Goal: Navigation & Orientation: Find specific page/section

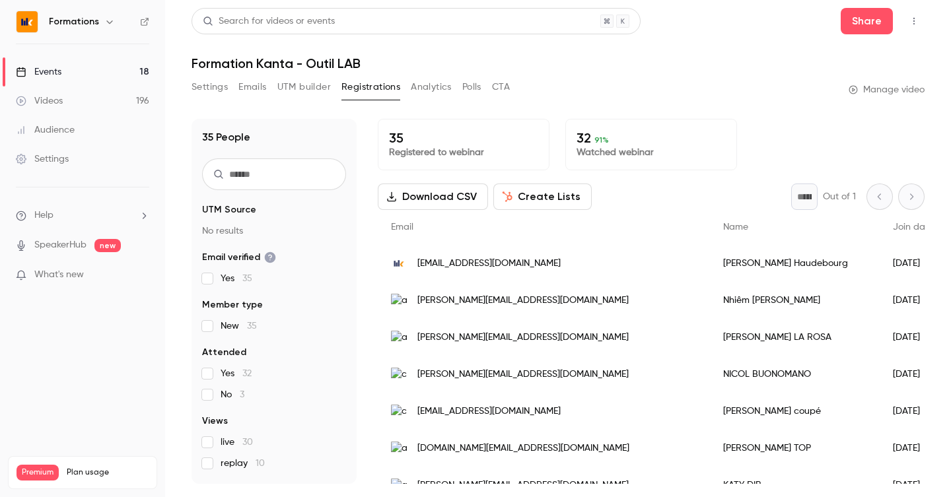
click at [39, 73] on div "Events" at bounding box center [39, 71] width 46 height 13
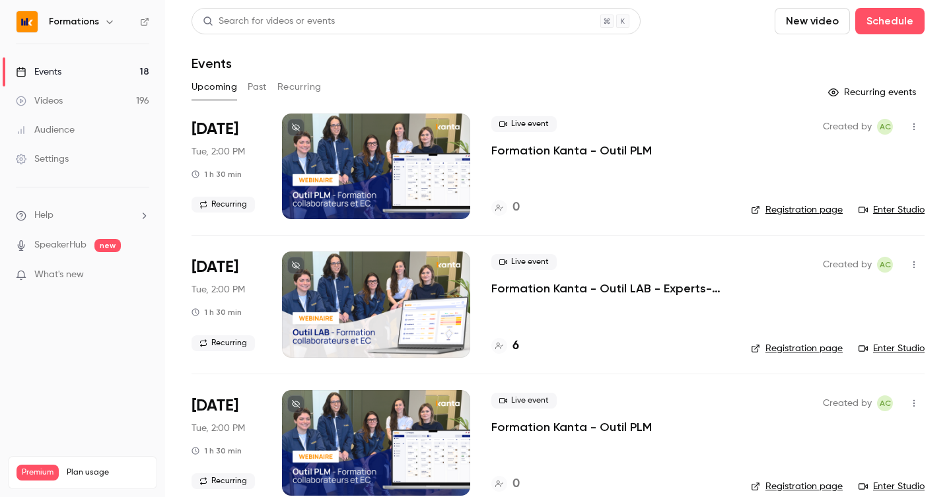
scroll to position [60, 0]
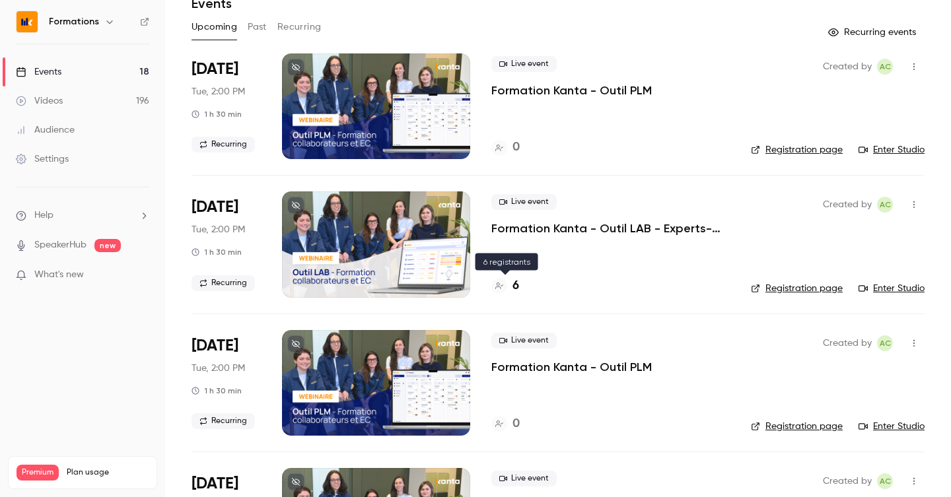
click at [515, 287] on h4 "6" at bounding box center [516, 286] width 7 height 18
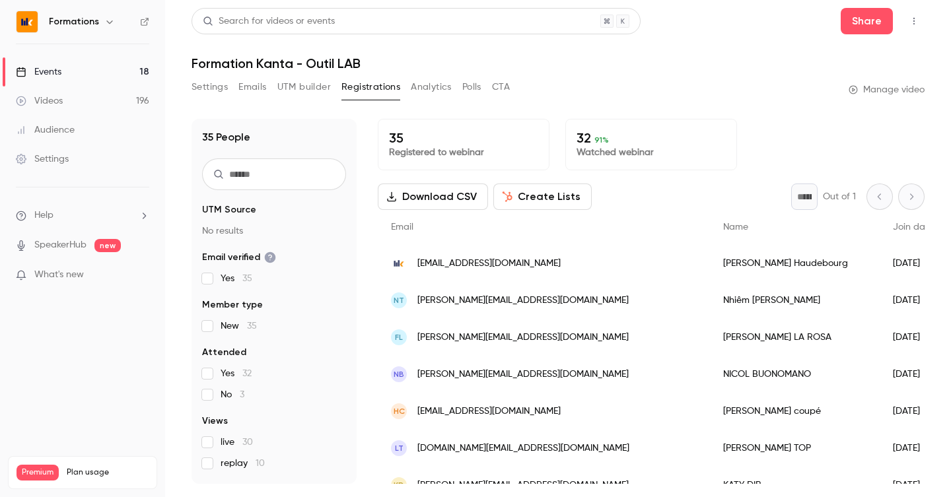
click at [35, 65] on div "Events" at bounding box center [39, 71] width 46 height 13
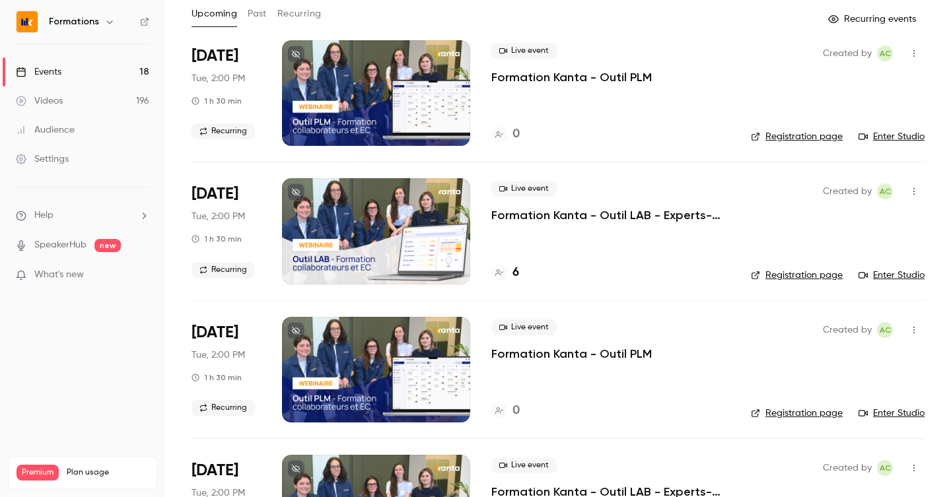
scroll to position [78, 0]
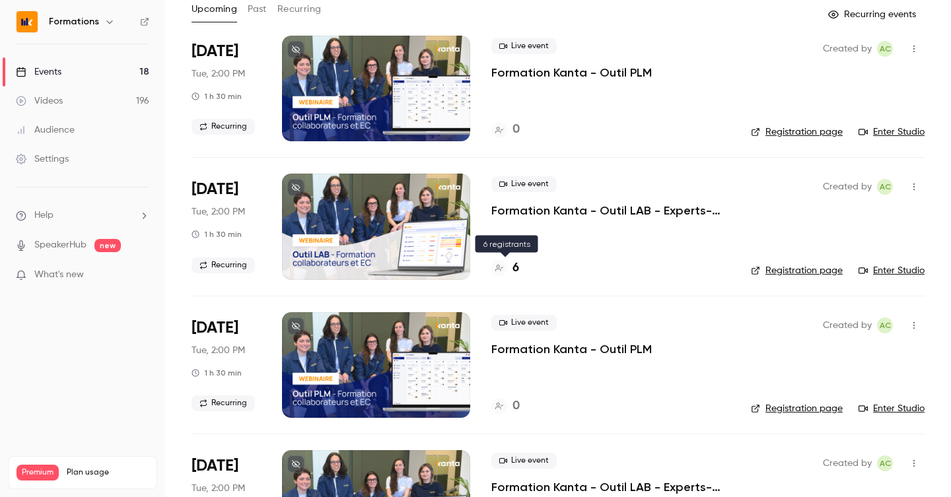
click at [509, 269] on div "6" at bounding box center [505, 269] width 28 height 18
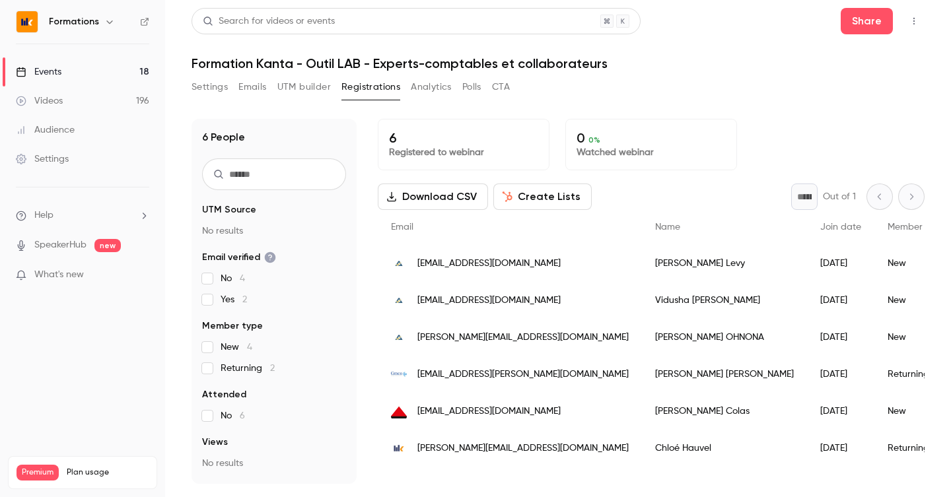
click at [105, 65] on link "Events 18" at bounding box center [82, 71] width 165 height 29
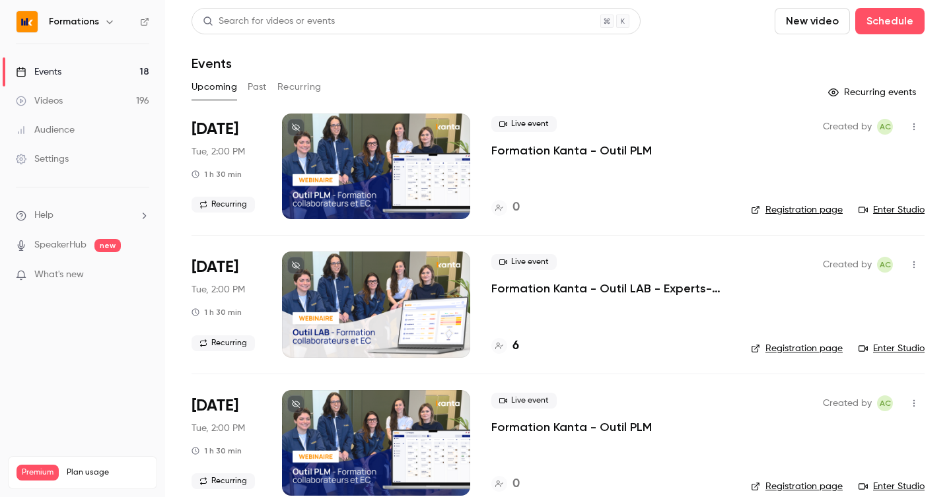
click at [810, 352] on link "Registration page" at bounding box center [797, 348] width 92 height 13
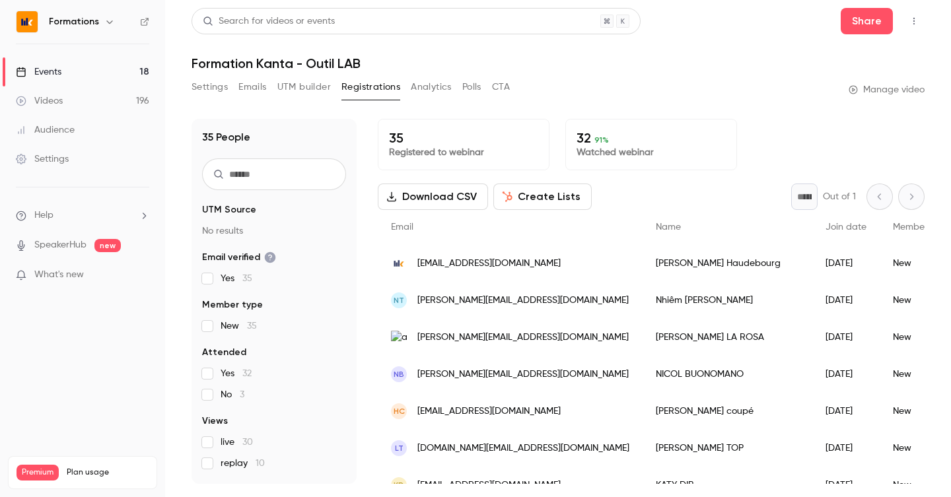
click at [75, 27] on h6 "Formations" at bounding box center [74, 21] width 50 height 13
click at [104, 22] on icon "button" at bounding box center [109, 22] width 11 height 11
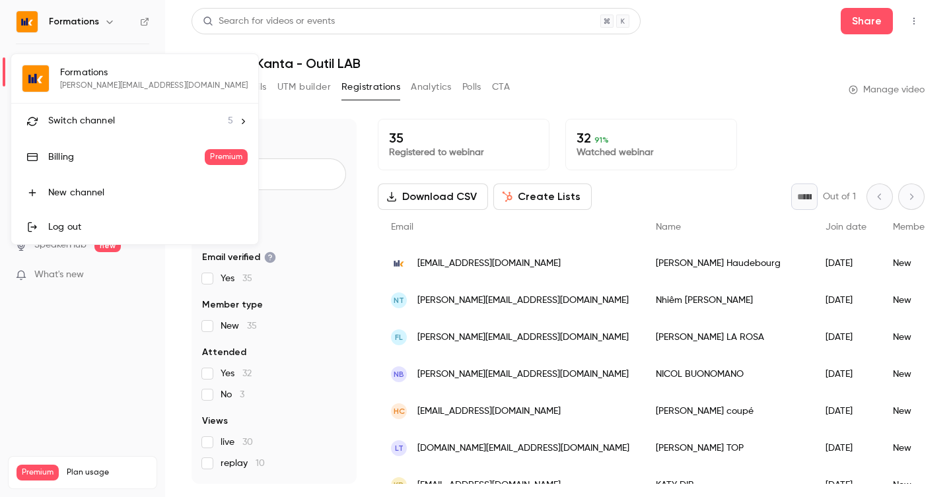
click at [96, 118] on span "Switch channel" at bounding box center [81, 121] width 67 height 14
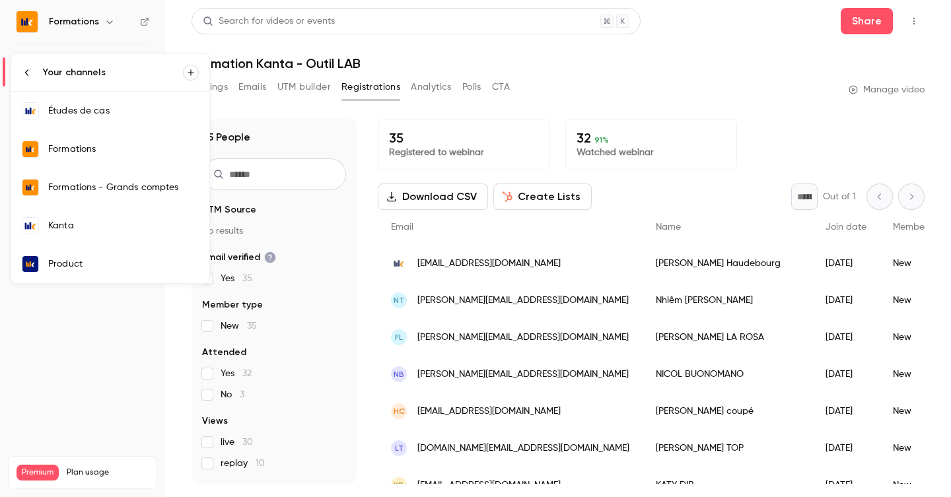
click at [69, 234] on link "Kanta" at bounding box center [110, 226] width 198 height 38
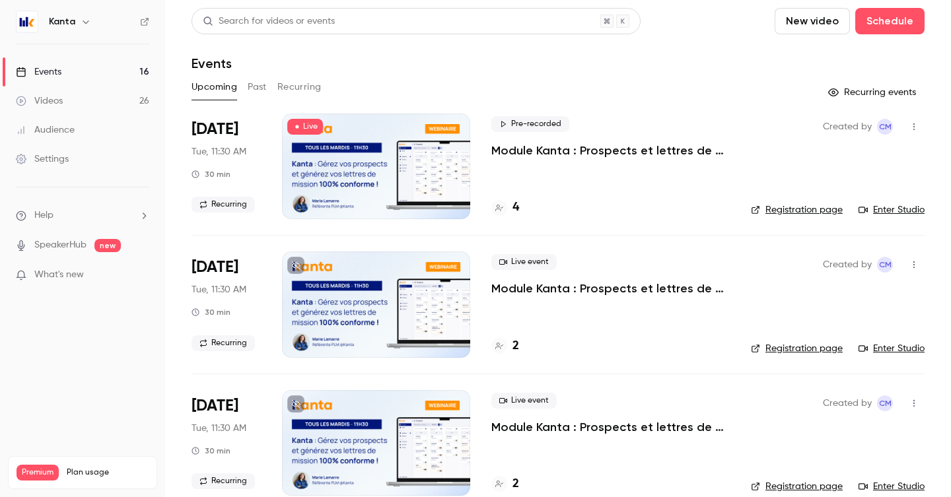
click at [254, 92] on button "Past" at bounding box center [257, 87] width 19 height 21
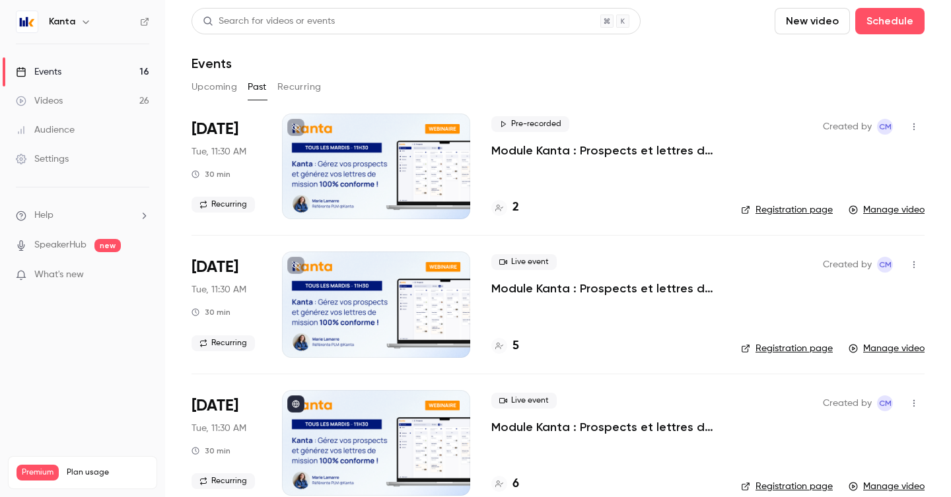
click at [221, 85] on button "Upcoming" at bounding box center [215, 87] width 46 height 21
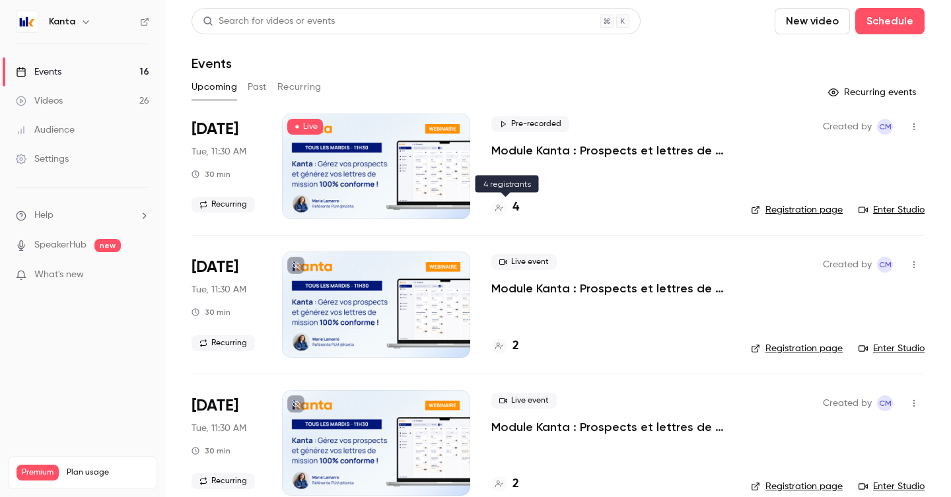
click at [517, 206] on h4 "4" at bounding box center [516, 208] width 7 height 18
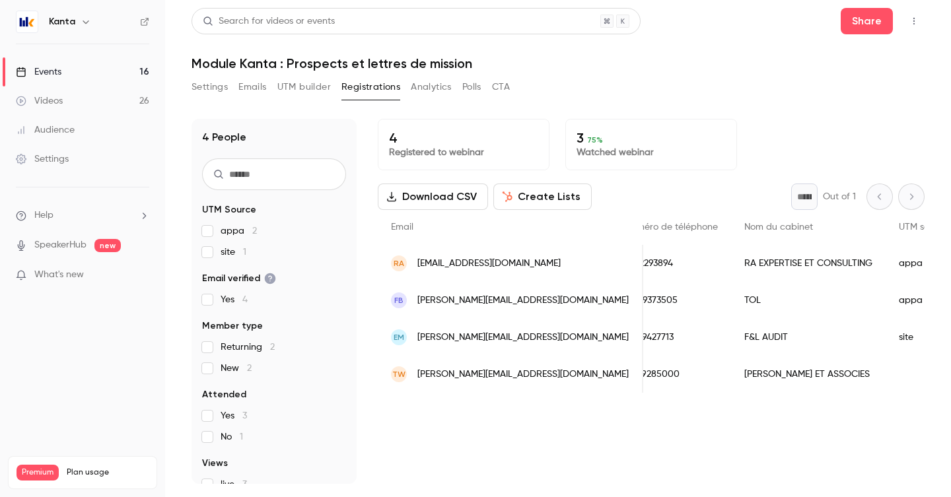
scroll to position [0, 296]
